Goal: Task Accomplishment & Management: Use online tool/utility

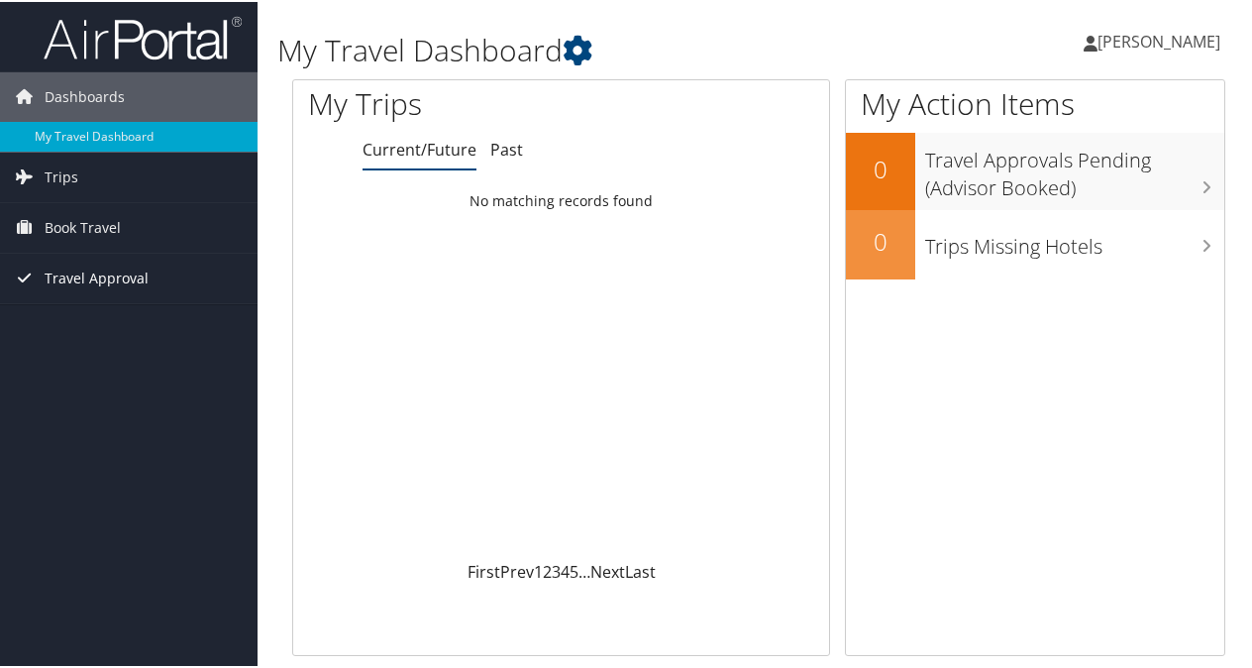
click at [115, 267] on span "Travel Approval" at bounding box center [97, 277] width 104 height 50
click at [110, 240] on span "Book Travel" at bounding box center [83, 226] width 76 height 50
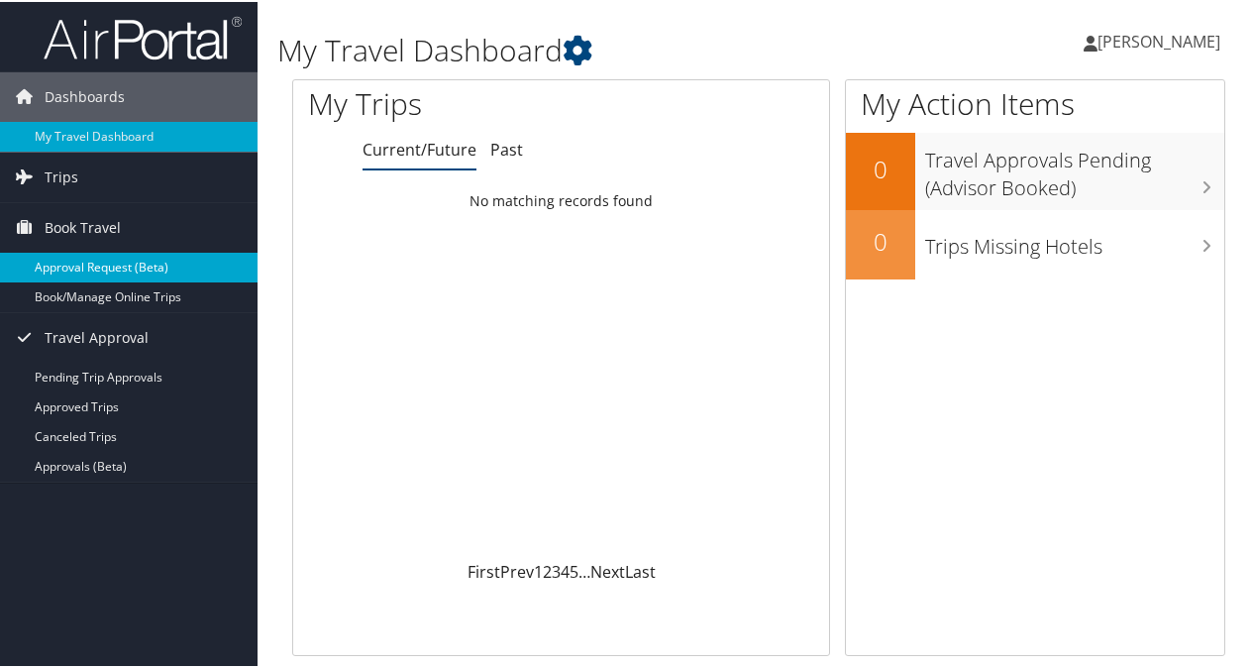
click at [109, 277] on link "Approval Request (Beta)" at bounding box center [129, 266] width 258 height 30
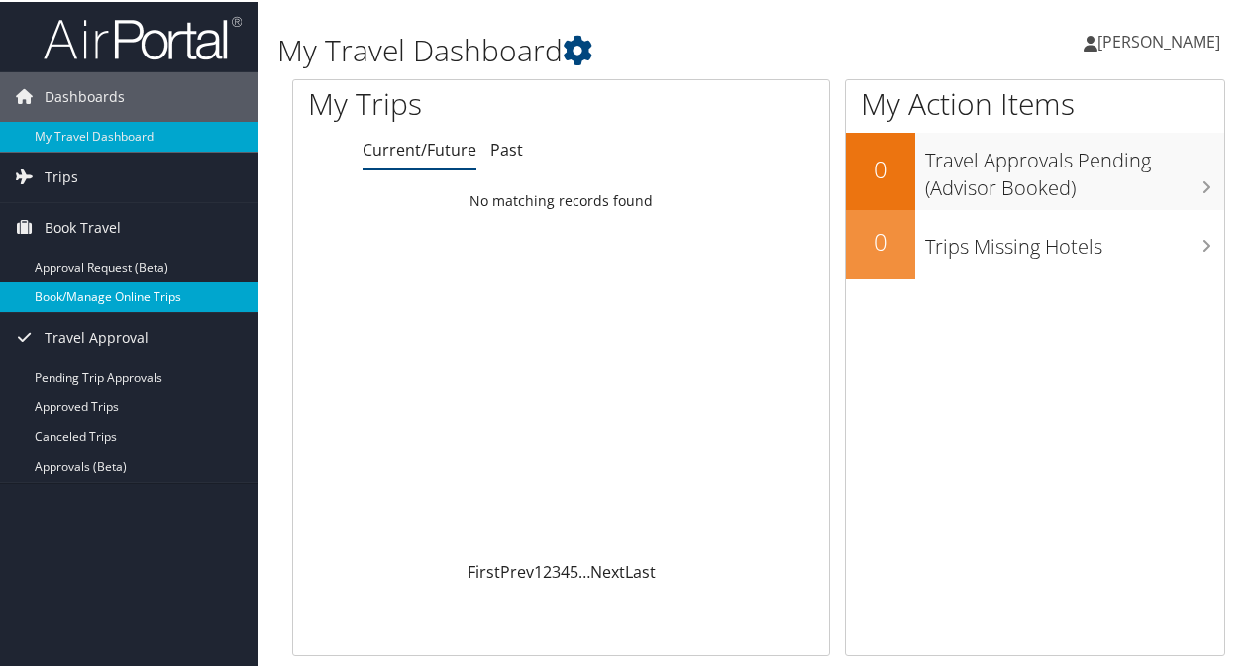
click at [152, 292] on link "Book/Manage Online Trips" at bounding box center [129, 295] width 258 height 30
